Goal: Task Accomplishment & Management: Manage account settings

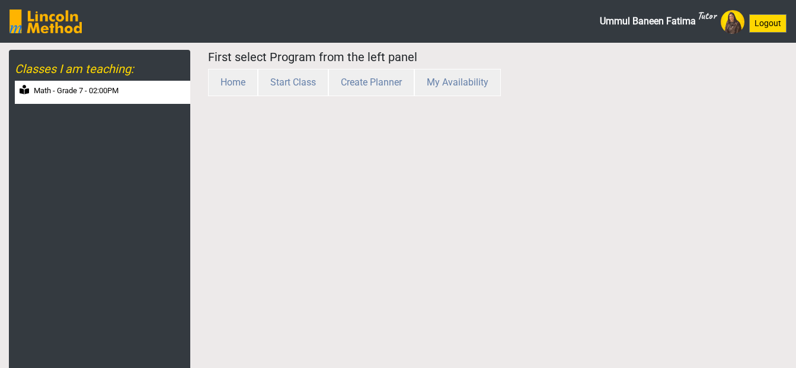
click at [124, 95] on div "Math - Grade 7 - 02:00PM" at bounding box center [102, 92] width 175 height 23
select select "month"
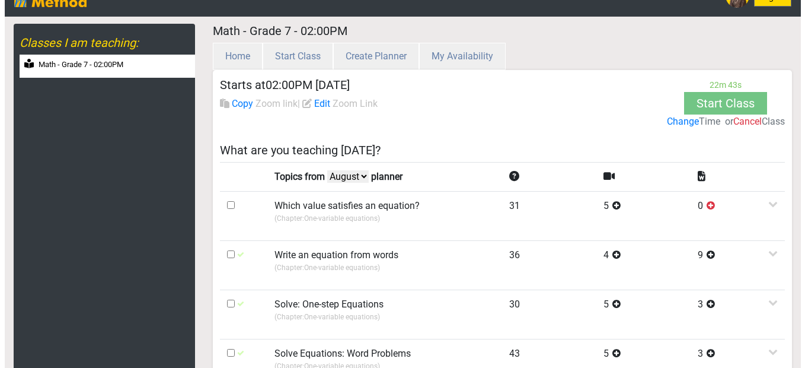
scroll to position [12, 0]
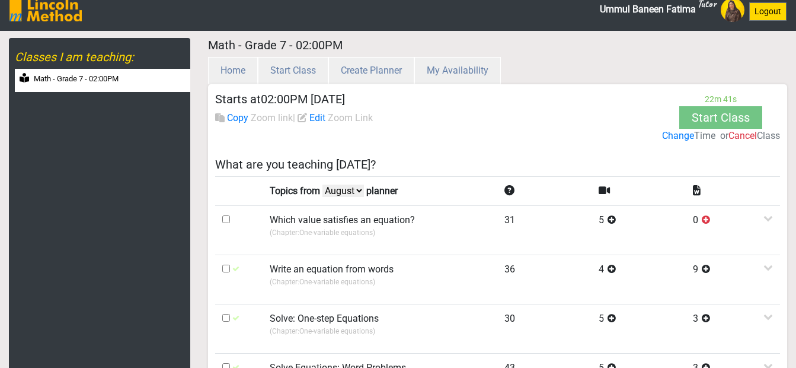
click at [680, 137] on label "Change" at bounding box center [678, 136] width 32 height 14
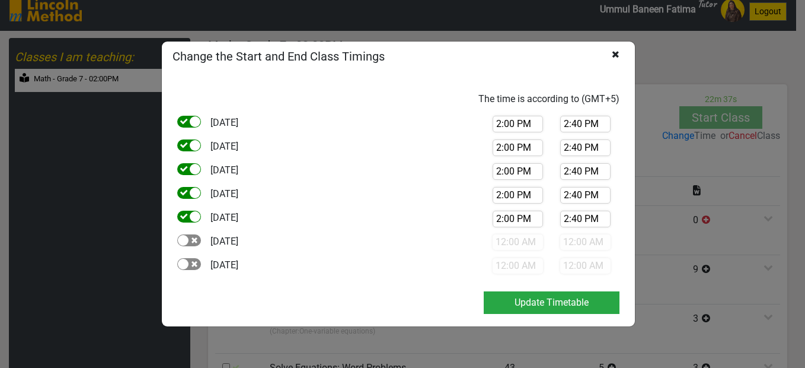
click at [500, 124] on input "2:00 PM" at bounding box center [518, 124] width 50 height 17
click at [509, 190] on li "5:00 PM" at bounding box center [509, 188] width 50 height 18
type input "5:00 PM"
click at [500, 149] on input "2:00 PM" at bounding box center [518, 147] width 50 height 17
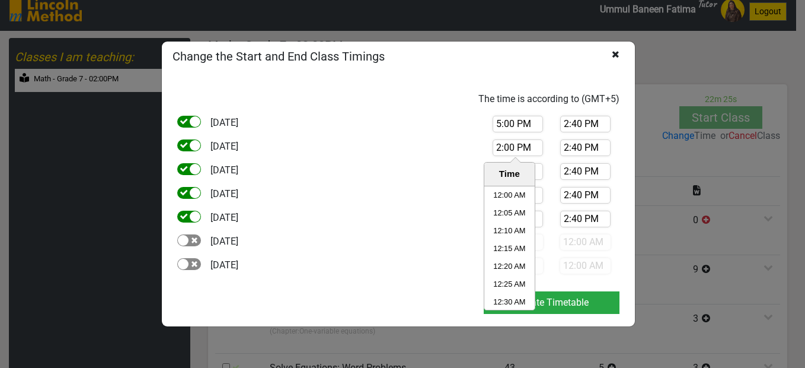
scroll to position [2935, 0]
type input "5:00 PM"
click at [465, 145] on div "[DATE] 5:00 PM Time 12:00 AM 12:05 AM 12:10 AM 12:15 AM 12:20 AM 12:25 AM 12:30…" at bounding box center [398, 151] width 460 height 24
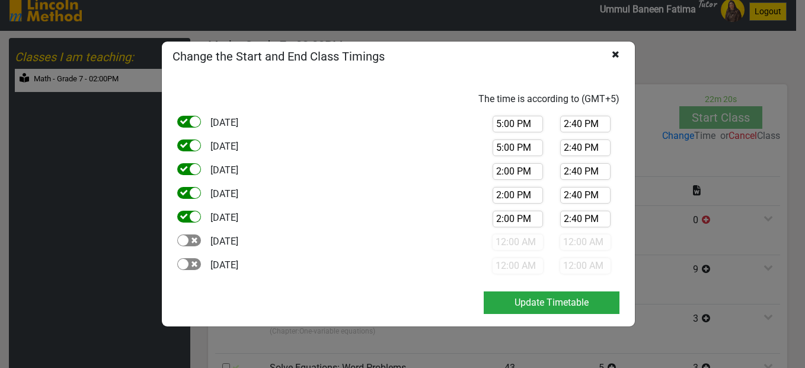
click at [499, 172] on input "2:00 PM" at bounding box center [518, 171] width 50 height 17
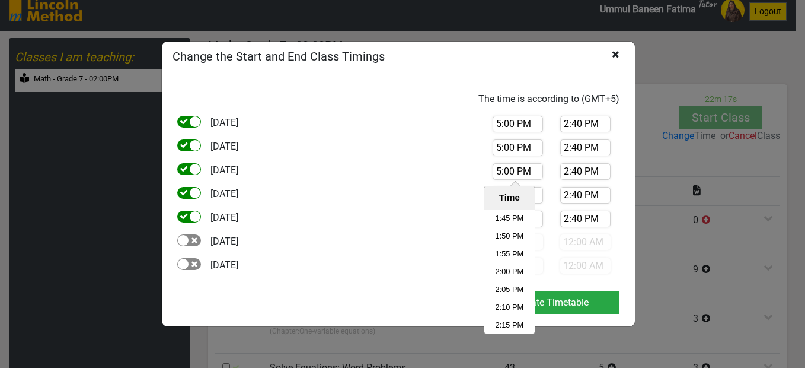
type input "5:00 PM"
click at [488, 169] on div "5:00 PM" at bounding box center [518, 171] width 68 height 17
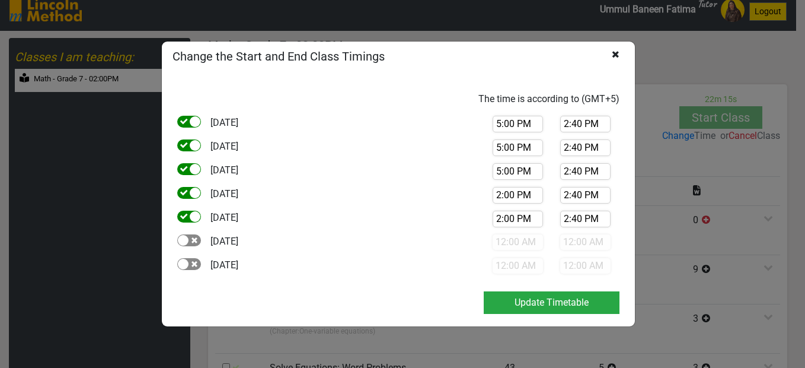
click at [500, 193] on input "2:00 PM" at bounding box center [518, 195] width 50 height 17
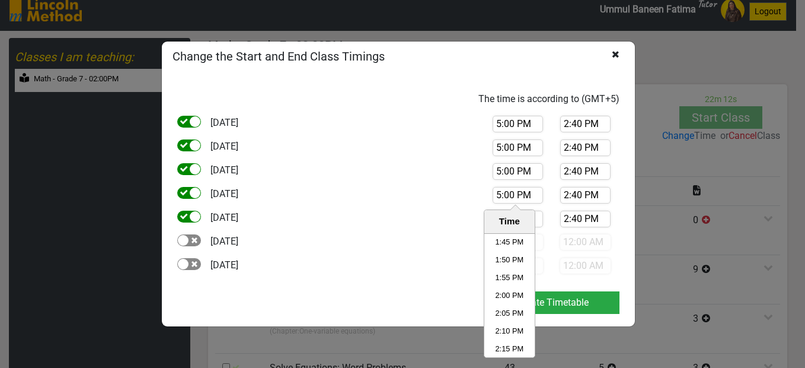
type input "5:00 PM"
click at [458, 189] on div "[DATE] 5:00 PM Time 12:00 AM 12:05 AM 12:10 AM 12:15 AM 12:20 AM 12:25 AM 12:30…" at bounding box center [398, 199] width 460 height 24
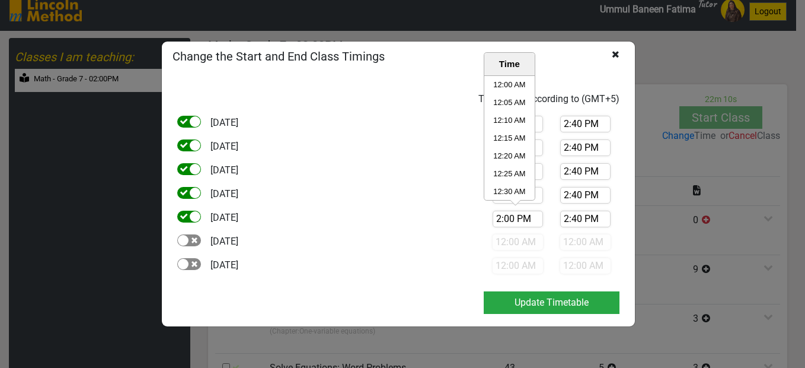
click at [499, 221] on input "2:00 PM" at bounding box center [518, 218] width 50 height 17
type input "5:00 PM"
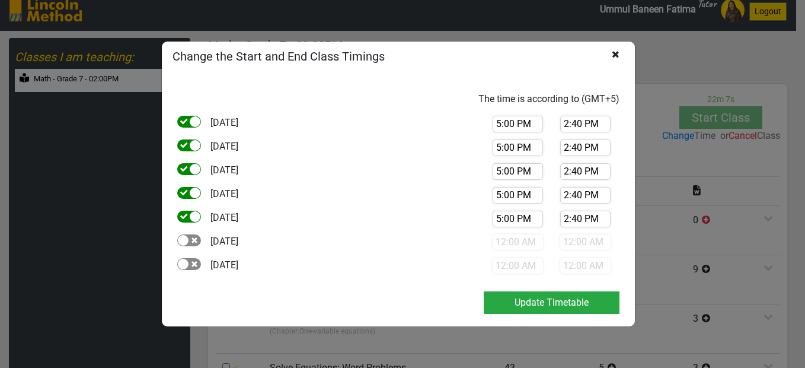
click at [411, 145] on div "[DATE] 5:00 PM 2:40 PM" at bounding box center [398, 151] width 460 height 24
click at [568, 126] on input "2:40 PM" at bounding box center [585, 124] width 50 height 17
type input "5:40 PM"
click at [557, 124] on div "5:40 PM" at bounding box center [585, 124] width 68 height 17
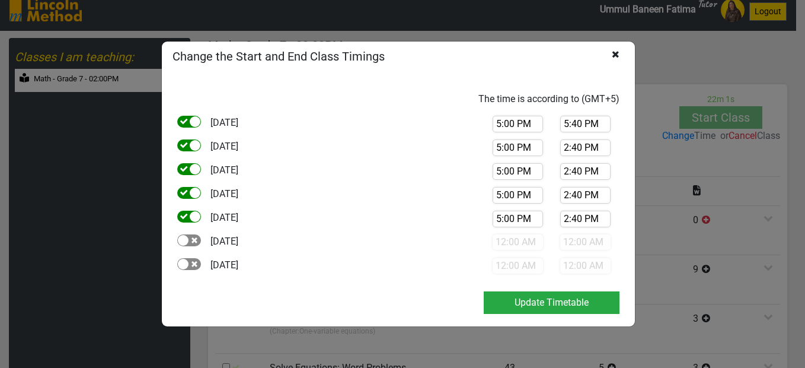
click at [568, 149] on input "2:40 PM" at bounding box center [585, 147] width 50 height 17
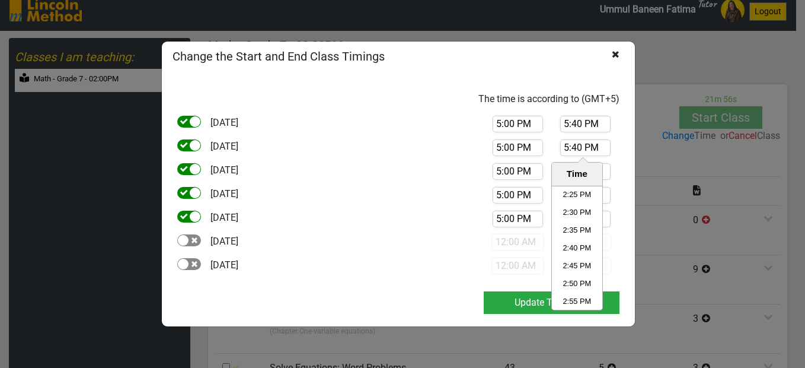
type input "5:40 PM"
click at [554, 129] on div "5:40 PM" at bounding box center [585, 124] width 68 height 17
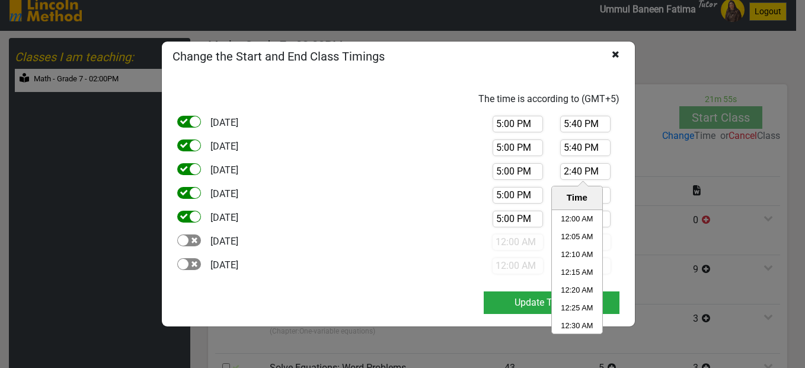
click at [567, 170] on input "2:40 PM" at bounding box center [585, 171] width 50 height 17
type input "5:40 PM"
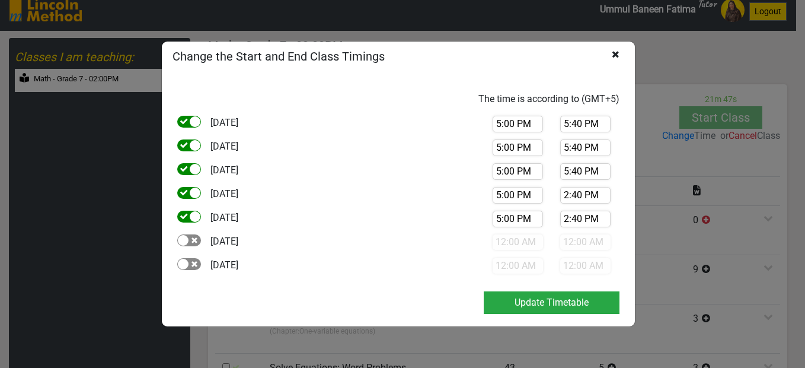
click at [556, 176] on div "5:40 PM" at bounding box center [585, 171] width 68 height 17
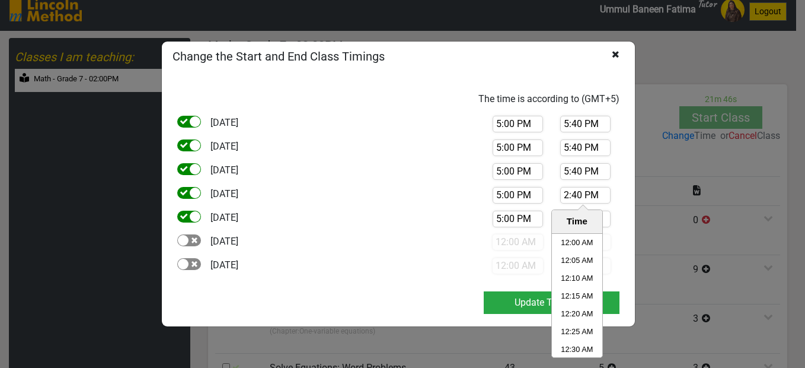
click at [569, 196] on input "2:40 PM" at bounding box center [585, 195] width 50 height 17
type input "5:40 PM"
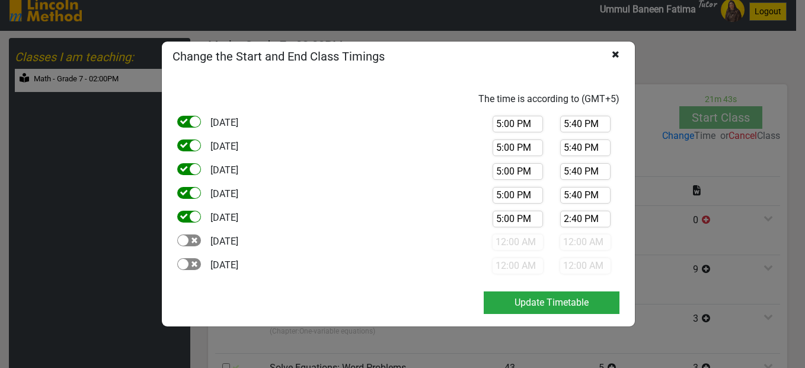
click at [554, 186] on div "5:00 PM 5:40 PM" at bounding box center [552, 175] width 154 height 24
click at [567, 218] on input "2:40 PM" at bounding box center [585, 218] width 50 height 17
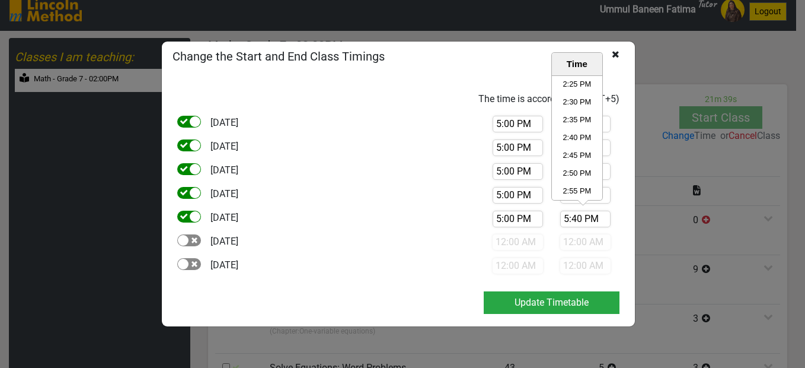
type input "5:40 PM"
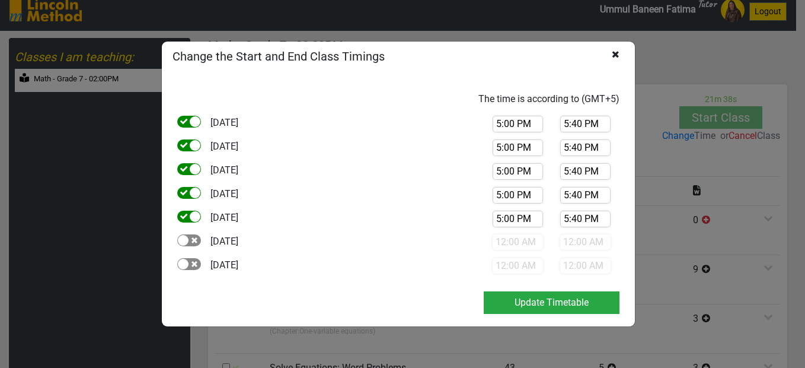
click at [421, 173] on div "[DATE] 5:00 PM 5:40 PM" at bounding box center [398, 175] width 460 height 24
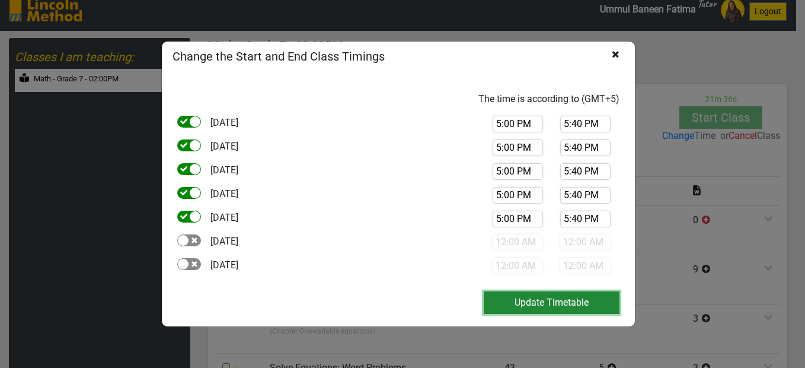
click at [539, 307] on button "Update Timetable" at bounding box center [552, 302] width 136 height 23
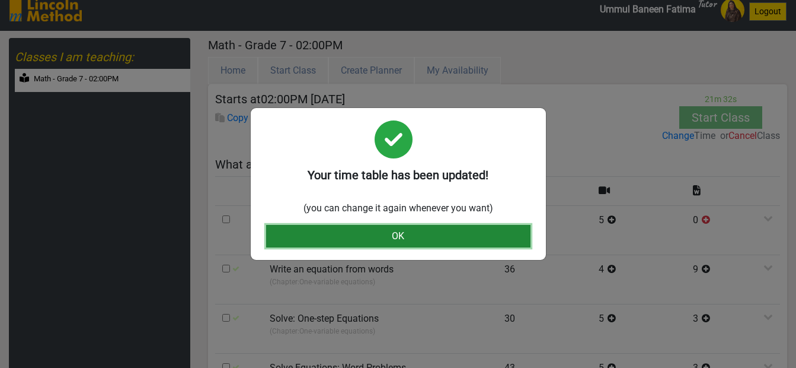
click at [443, 228] on button "OK" at bounding box center [398, 236] width 264 height 23
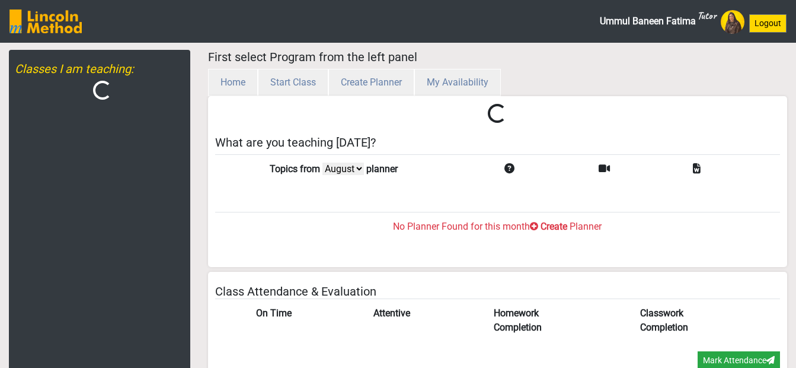
select select "month"
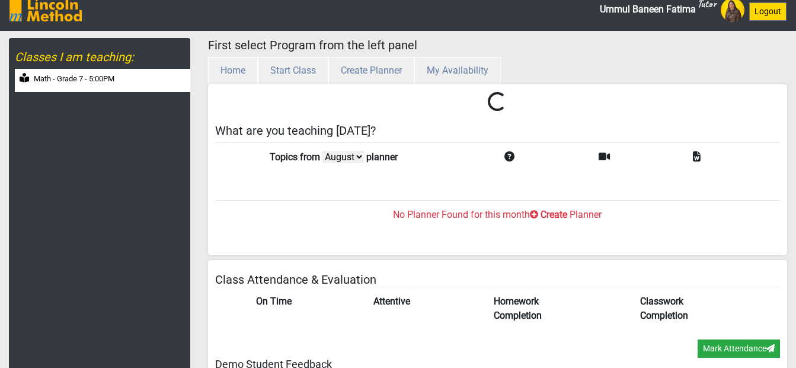
click at [106, 75] on label "Math - Grade 7 - 5:00PM" at bounding box center [74, 79] width 81 height 12
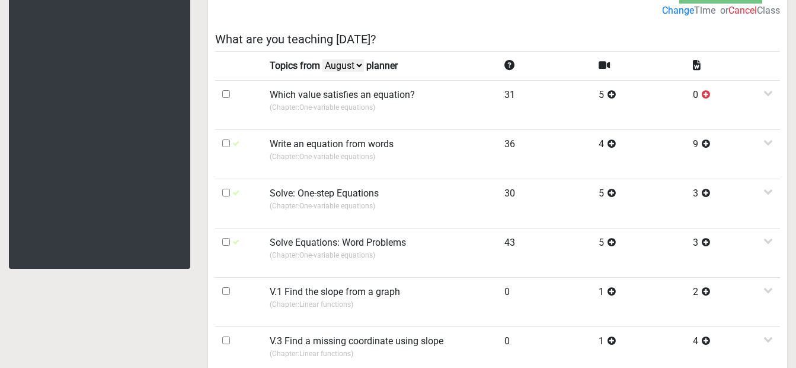
scroll to position [0, 0]
